Goal: Transaction & Acquisition: Purchase product/service

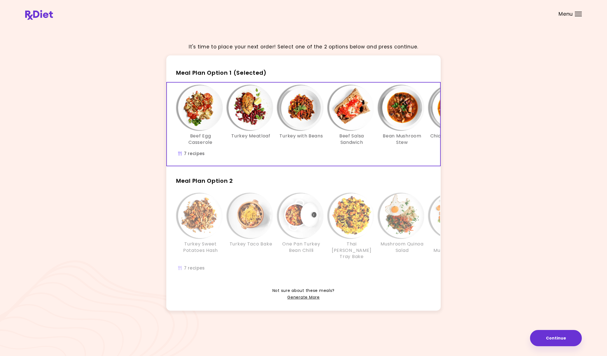
click at [195, 108] on img "Info - Beef Egg Casserole - Meal Plan Option 1 (Selected)" at bounding box center [200, 107] width 45 height 45
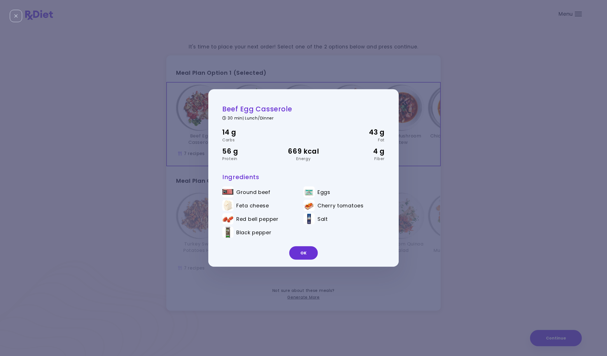
click at [471, 132] on div "Beef Egg Casserole 30 min | Lunch/Dinner 14 g Carbs 43 g Fat 56 g Protein 669 k…" at bounding box center [303, 178] width 607 height 356
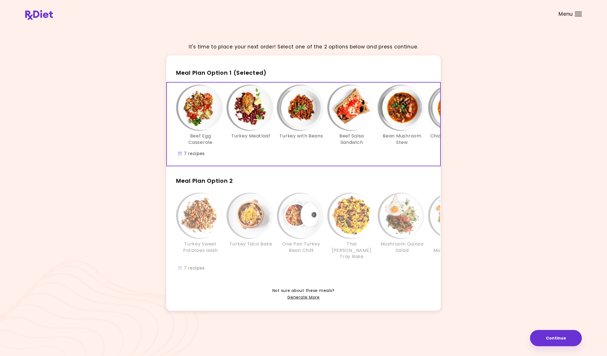
click at [297, 117] on img "Info - Turkey with Beans - Meal Plan Option 1 (Selected)" at bounding box center [301, 107] width 45 height 45
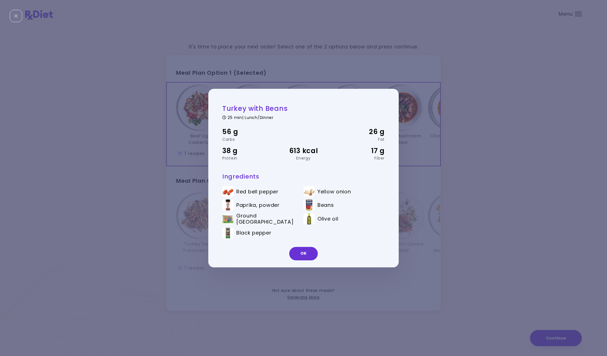
click at [463, 142] on div "Turkey with Beans 25 min | Lunch/Dinner 56 g Carbs 26 g Fat 38 g Protein 613 kc…" at bounding box center [303, 178] width 607 height 356
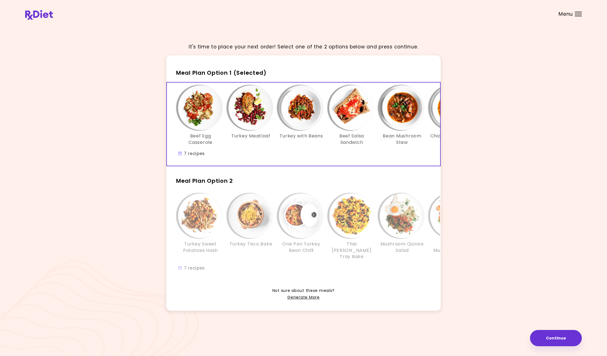
click at [395, 116] on img "Info - Bean Mushroom Stew - Meal Plan Option 1 (Selected)" at bounding box center [402, 107] width 45 height 45
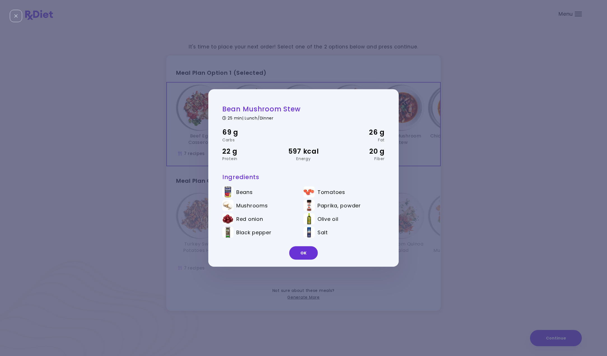
click at [488, 132] on div "Bean Mushroom Stew 25 min | Lunch/Dinner 69 g Carbs 26 g Fat 22 g Protein 597 k…" at bounding box center [303, 178] width 607 height 356
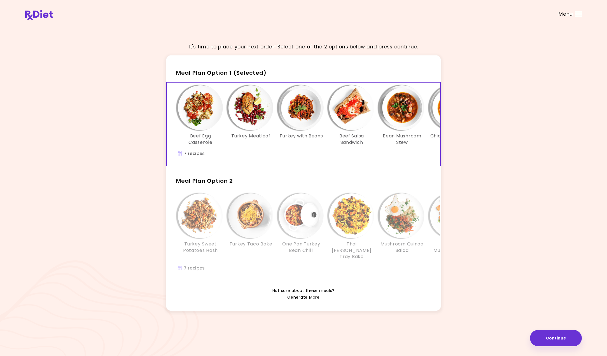
click at [189, 222] on img "Info - Turkey Sweet Potatoes Hash - Meal Plan Option 2" at bounding box center [200, 216] width 45 height 45
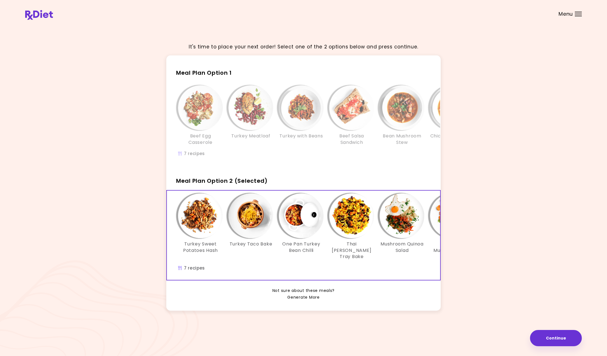
click at [303, 294] on link "Generate More" at bounding box center [303, 297] width 32 height 7
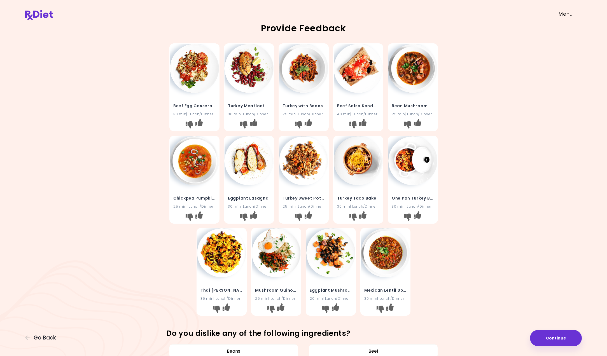
click at [250, 167] on img at bounding box center [249, 160] width 49 height 49
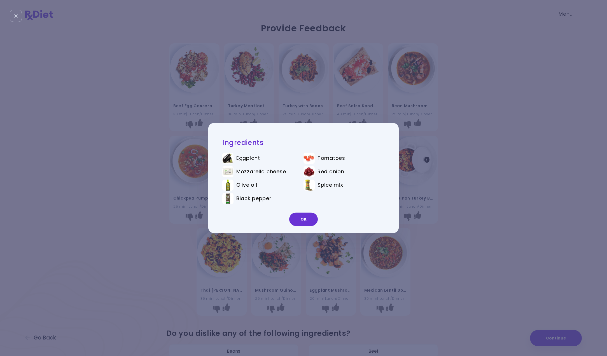
click at [519, 198] on div "Ingredients Eggplant Tomatoes Mozzarella cheese Red onion Olive oil Spice mix B…" at bounding box center [303, 178] width 607 height 356
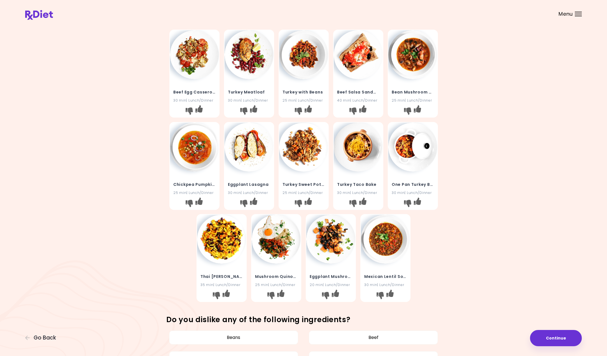
scroll to position [19, 0]
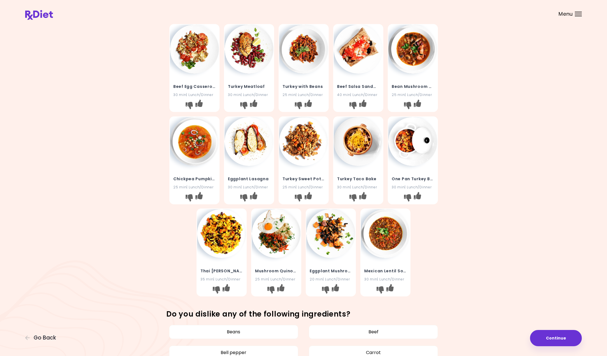
click at [243, 155] on img at bounding box center [249, 141] width 49 height 49
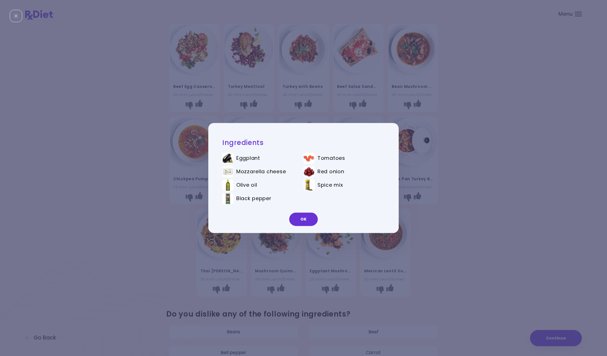
click at [301, 217] on button "OK" at bounding box center [303, 219] width 29 height 13
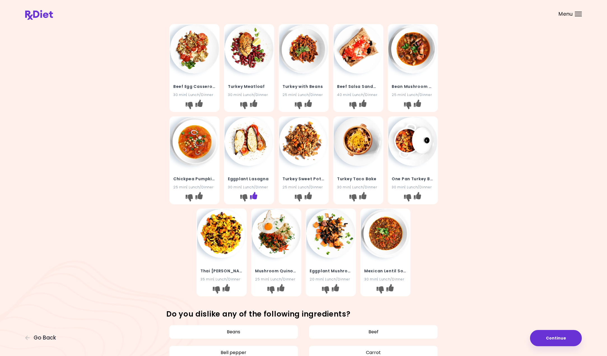
click at [256, 197] on icon "I like this recipe" at bounding box center [253, 195] width 7 height 7
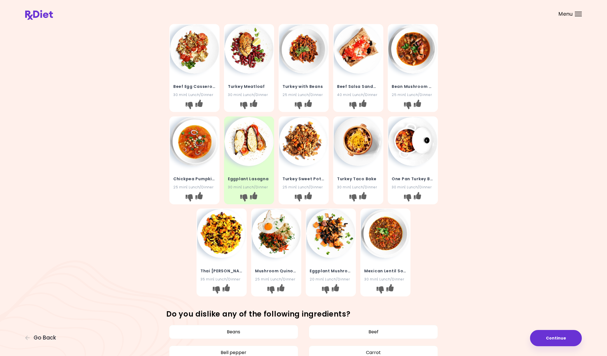
click at [348, 222] on img at bounding box center [330, 233] width 49 height 49
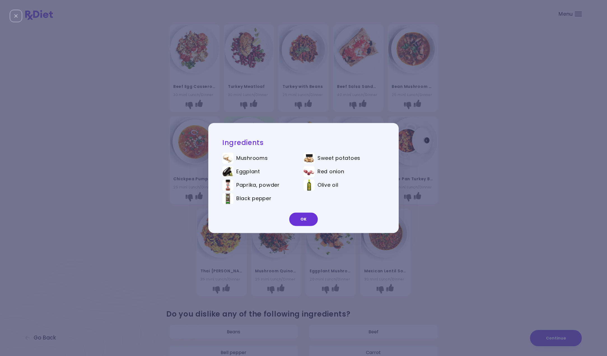
click at [299, 219] on button "OK" at bounding box center [303, 219] width 29 height 13
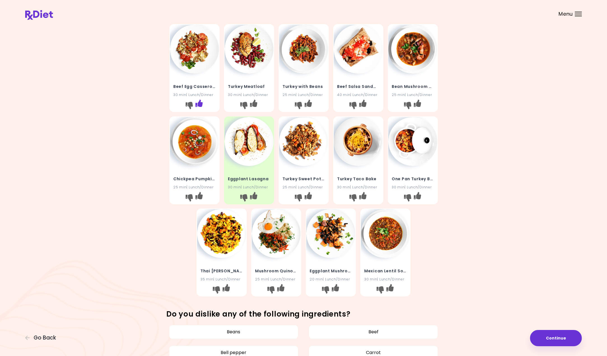
click at [201, 105] on icon "I like this recipe" at bounding box center [198, 103] width 7 height 7
drag, startPoint x: 308, startPoint y: 194, endPoint x: 281, endPoint y: 198, distance: 27.5
click at [308, 194] on icon "I like this recipe" at bounding box center [308, 195] width 7 height 7
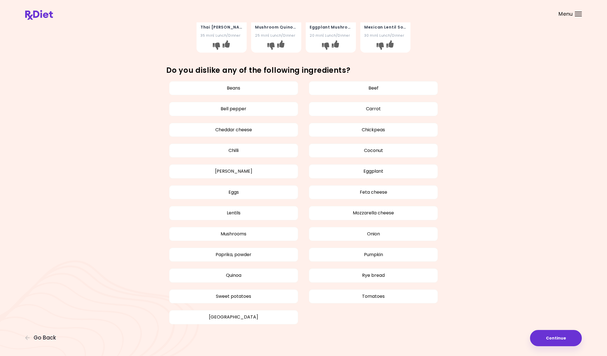
scroll to position [263, 0]
drag, startPoint x: 547, startPoint y: 337, endPoint x: 488, endPoint y: 313, distance: 63.5
click at [547, 336] on button "Continue" at bounding box center [556, 338] width 52 height 16
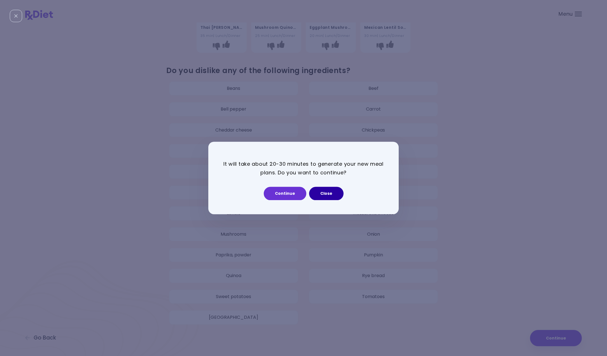
click at [328, 192] on button "Close" at bounding box center [326, 193] width 34 height 13
